Goal: Information Seeking & Learning: Learn about a topic

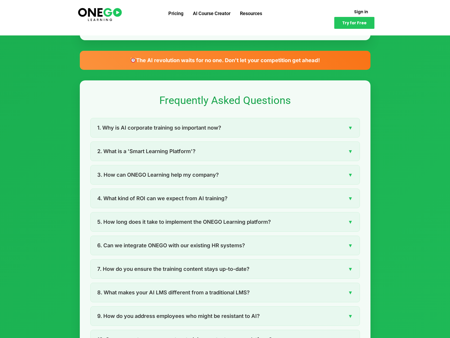
scroll to position [926, 0]
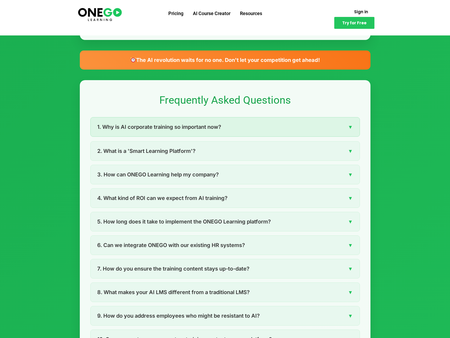
click at [286, 136] on div "1. Why is AI corporate training so important now? ▼" at bounding box center [225, 126] width 269 height 19
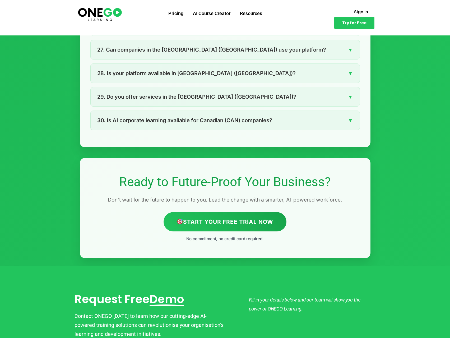
scroll to position [1614, 0]
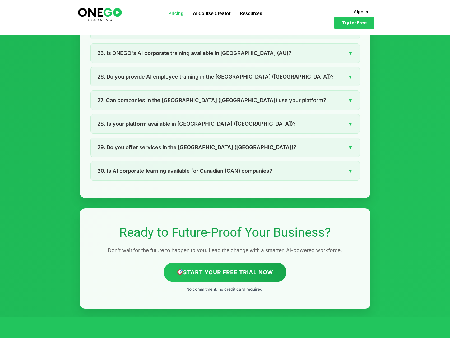
click at [178, 12] on link "Pricing" at bounding box center [176, 14] width 25 height 14
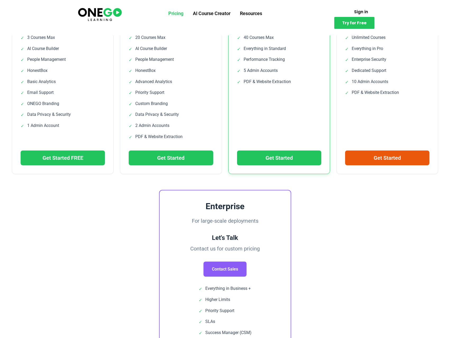
scroll to position [26, 0]
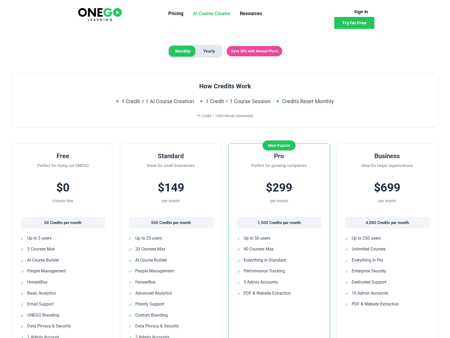
click at [204, 12] on link "AI Course Creator" at bounding box center [211, 14] width 47 height 14
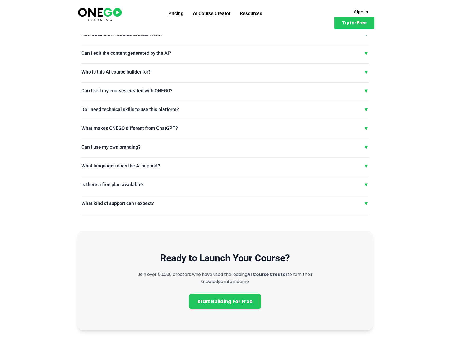
scroll to position [1164, 0]
